Goal: Check status

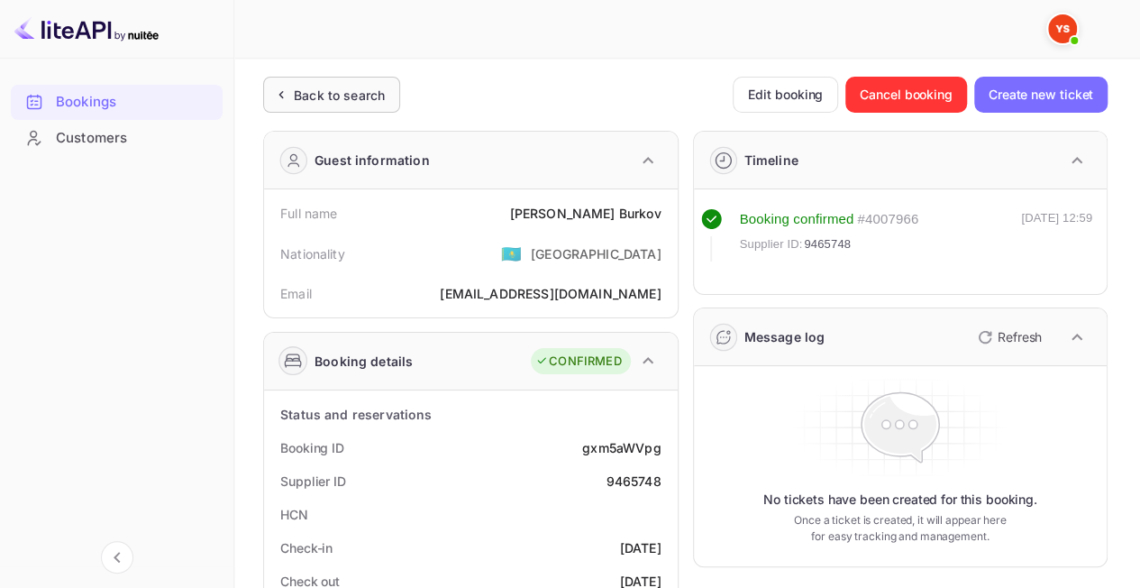
click at [318, 93] on div "Back to search" at bounding box center [339, 95] width 91 height 19
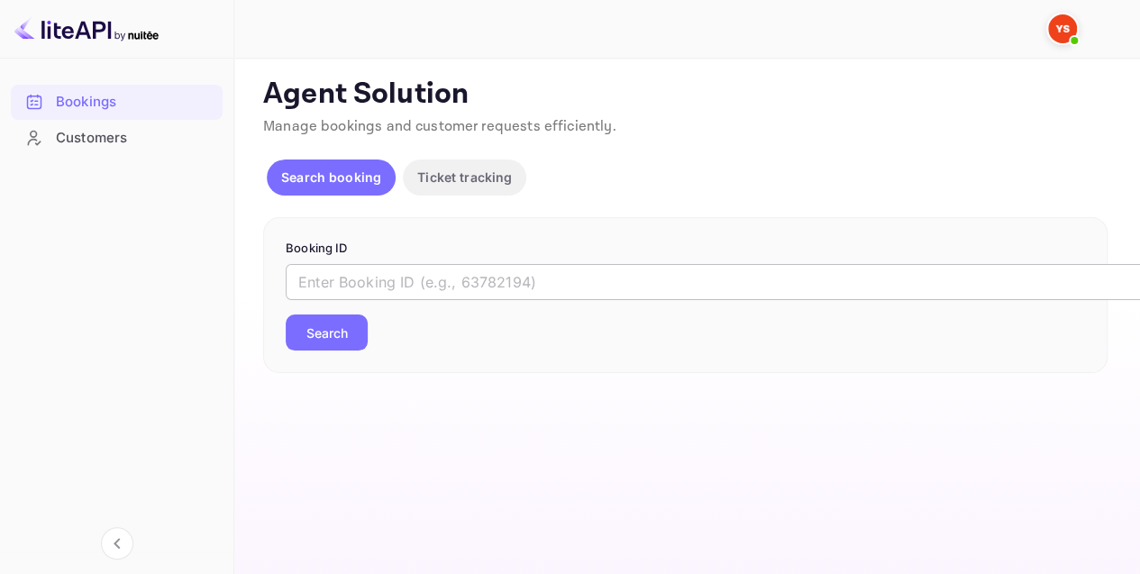
click at [409, 266] on input "text" at bounding box center [736, 282] width 901 height 36
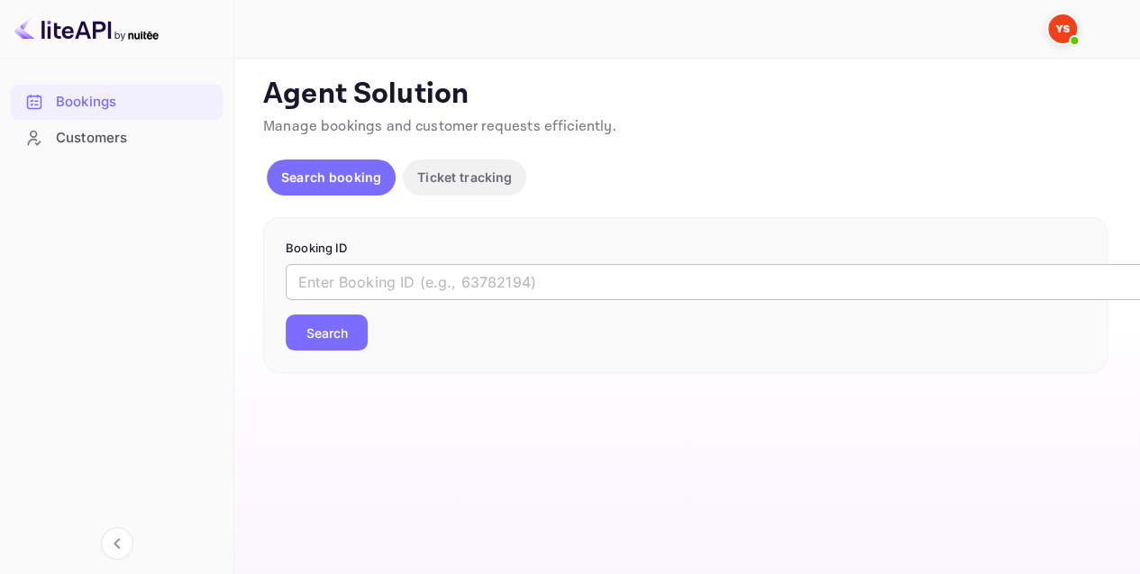
click at [358, 278] on input "text" at bounding box center [736, 282] width 901 height 36
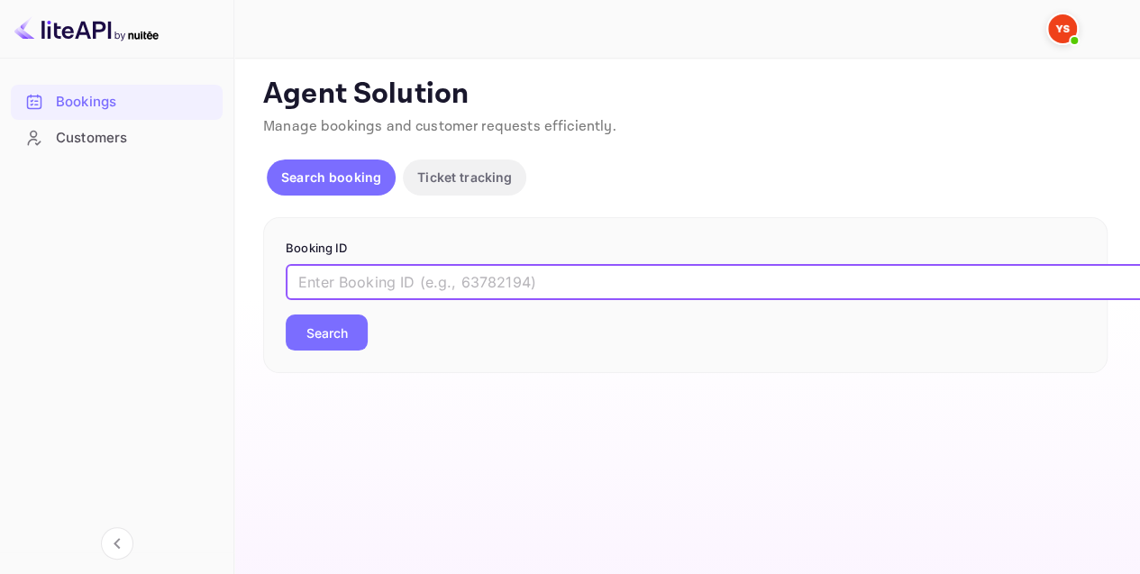
paste input "9308809"
type input "9308809"
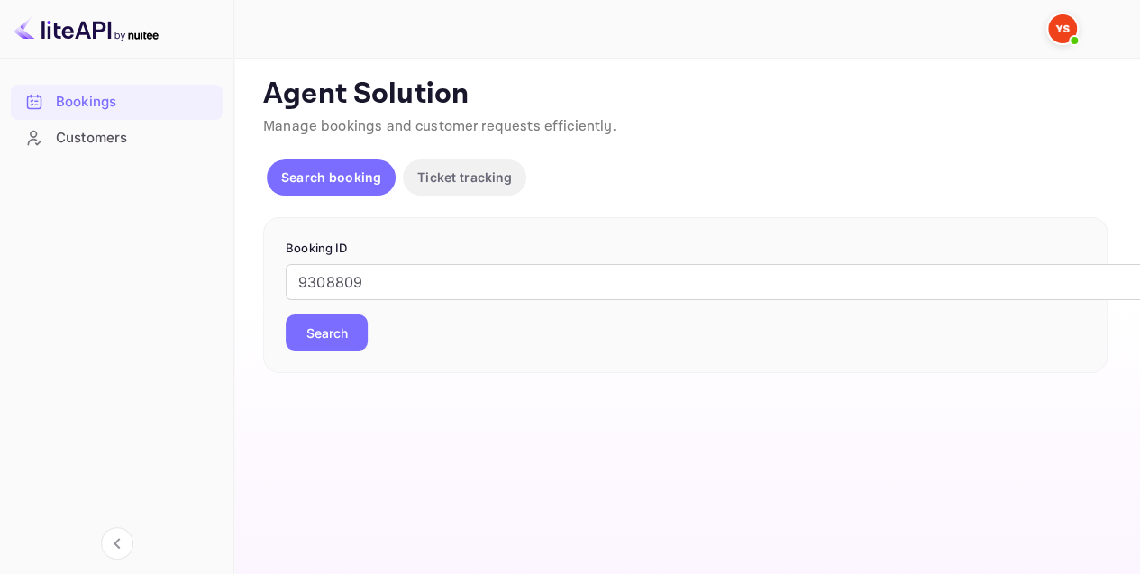
click at [350, 324] on button "Search" at bounding box center [327, 333] width 82 height 36
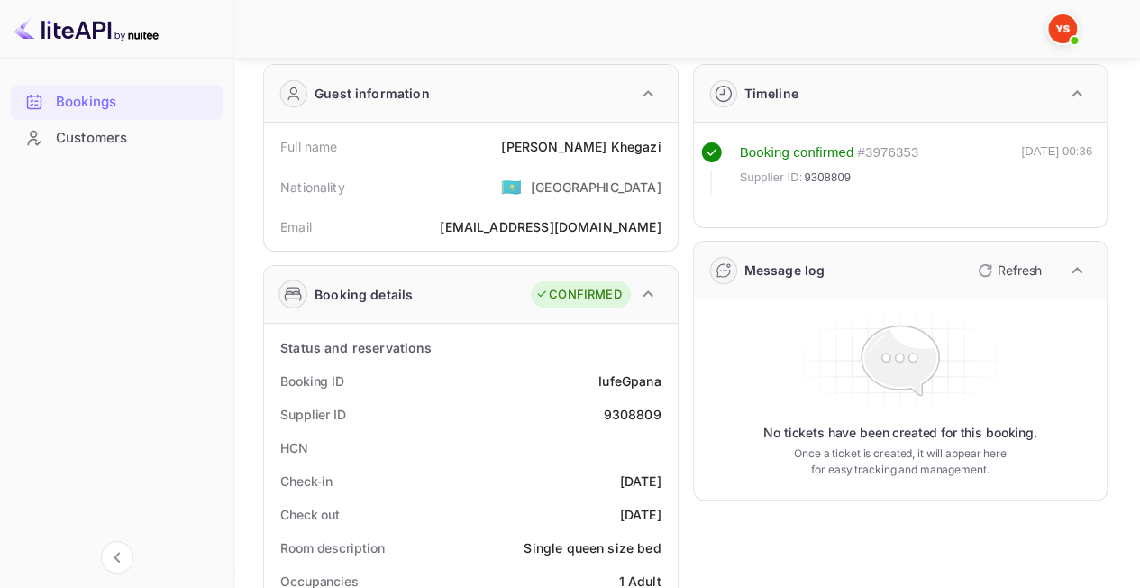
scroll to position [90, 0]
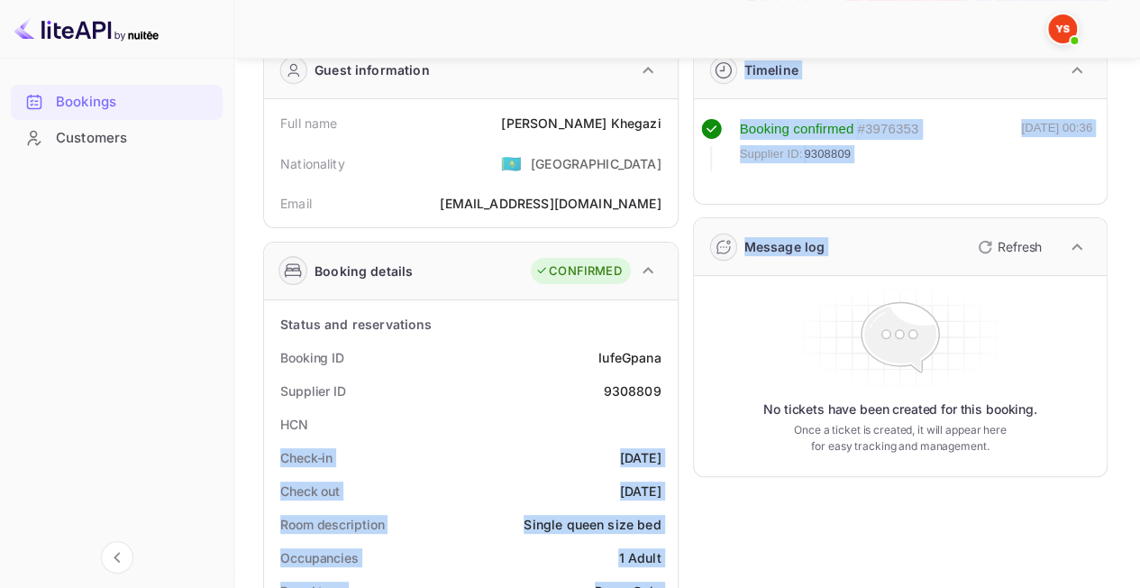
drag, startPoint x: 630, startPoint y: 407, endPoint x: 692, endPoint y: 407, distance: 62.2
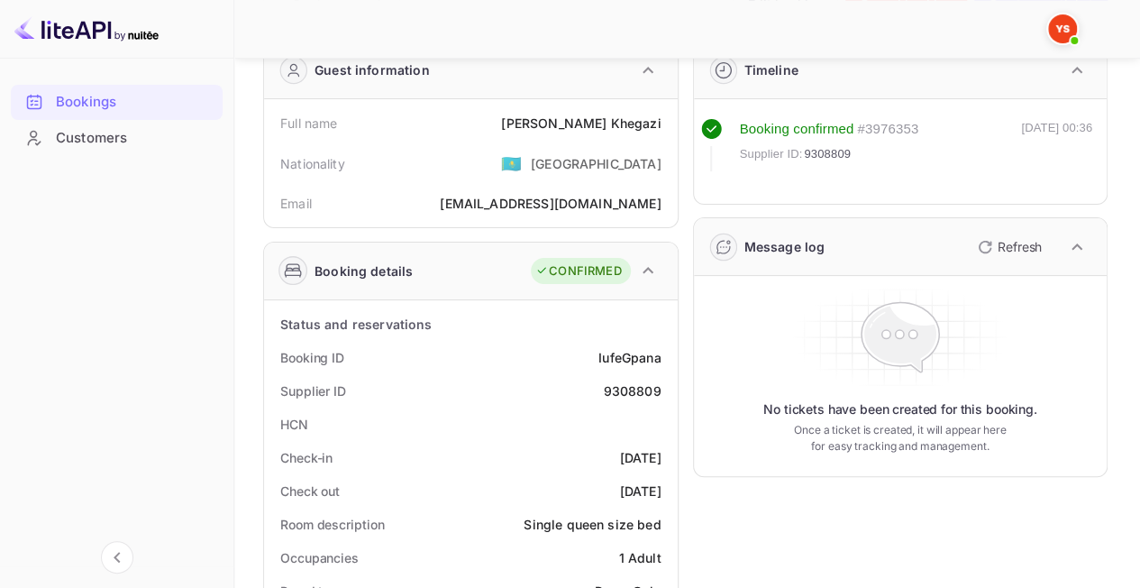
click at [582, 388] on div "Supplier ID 9308809" at bounding box center [470, 390] width 399 height 33
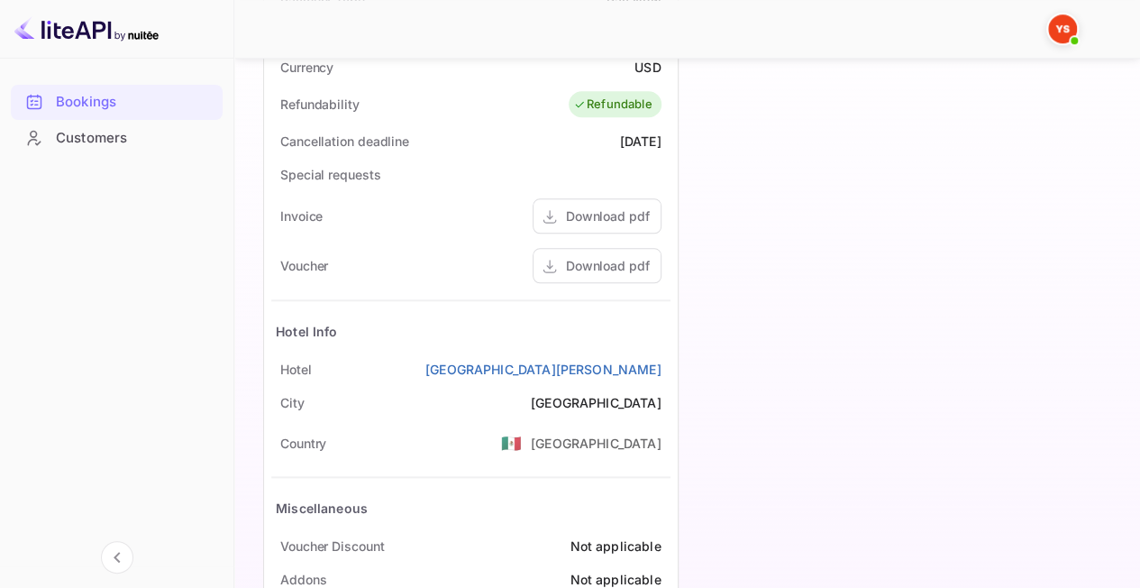
scroll to position [862, 0]
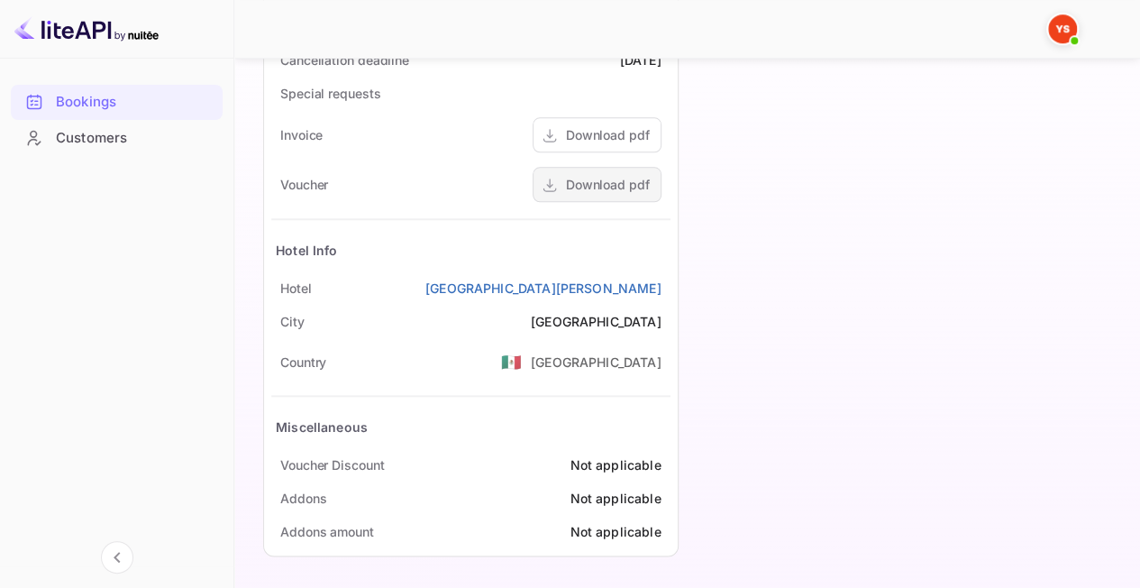
click at [595, 185] on div "Download pdf" at bounding box center [608, 184] width 84 height 19
